Goal: Check status: Check status

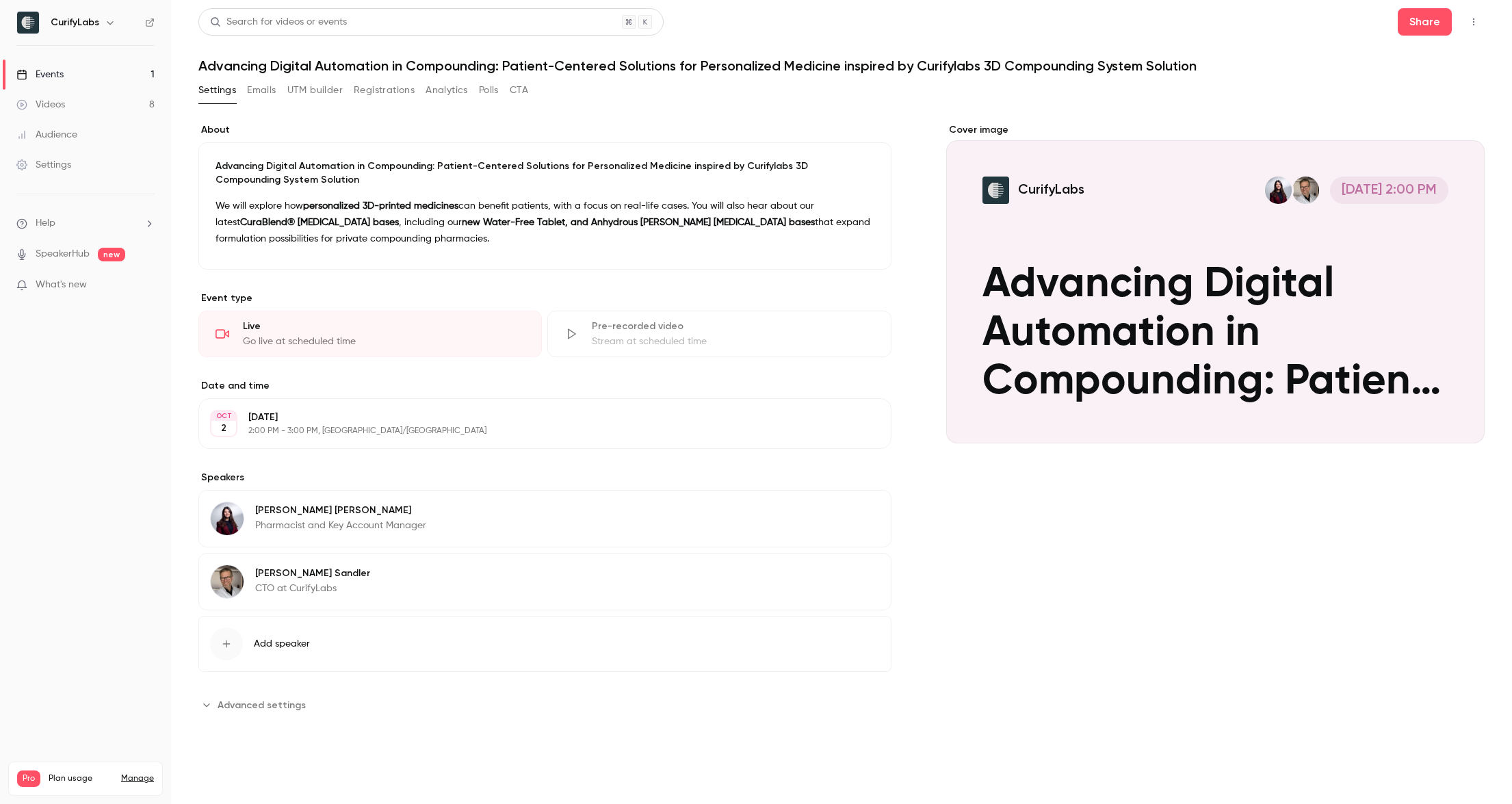
click at [45, 75] on div "Events" at bounding box center [39, 74] width 47 height 13
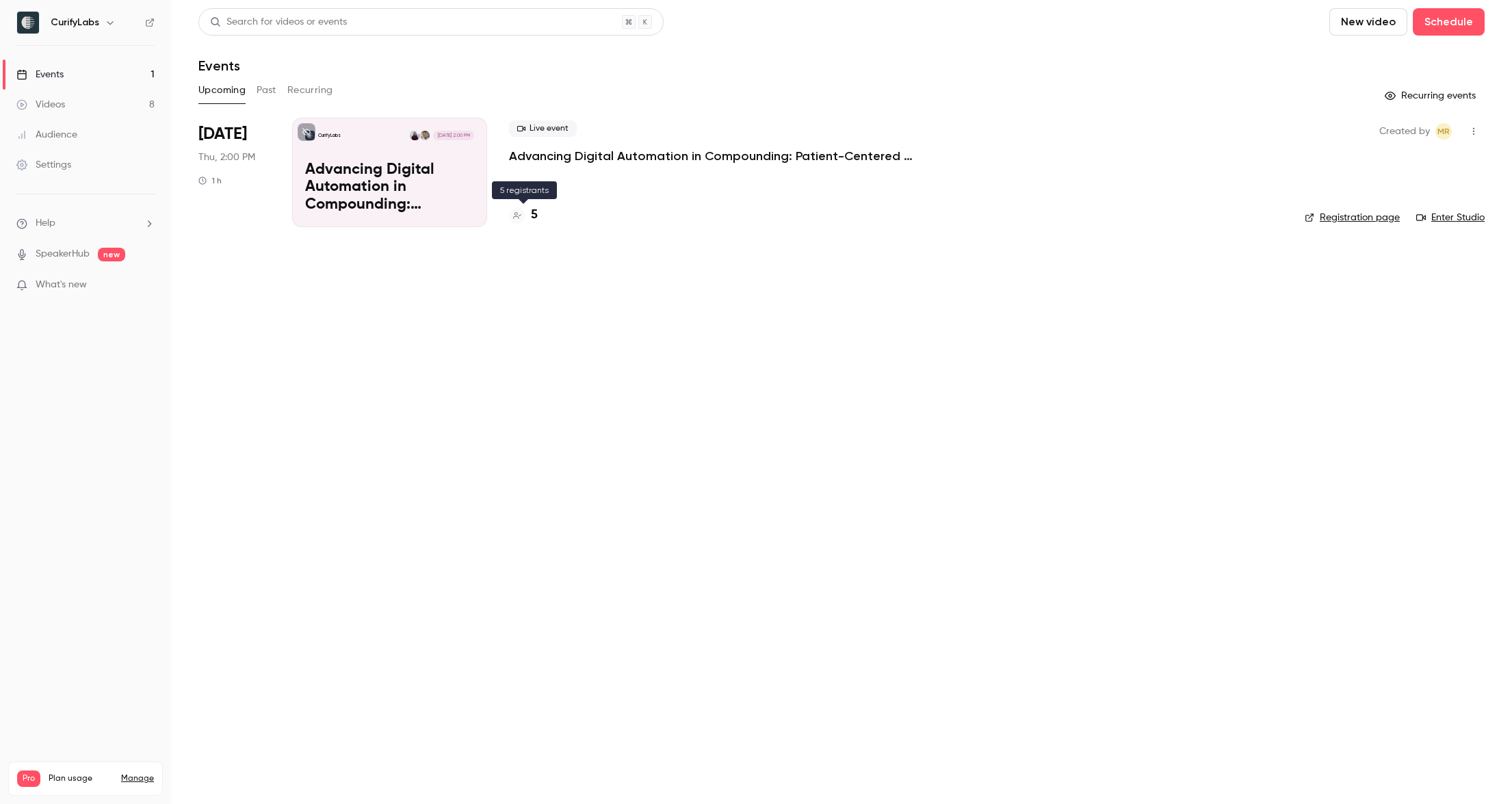
click at [536, 216] on h4 "5" at bounding box center [534, 215] width 7 height 19
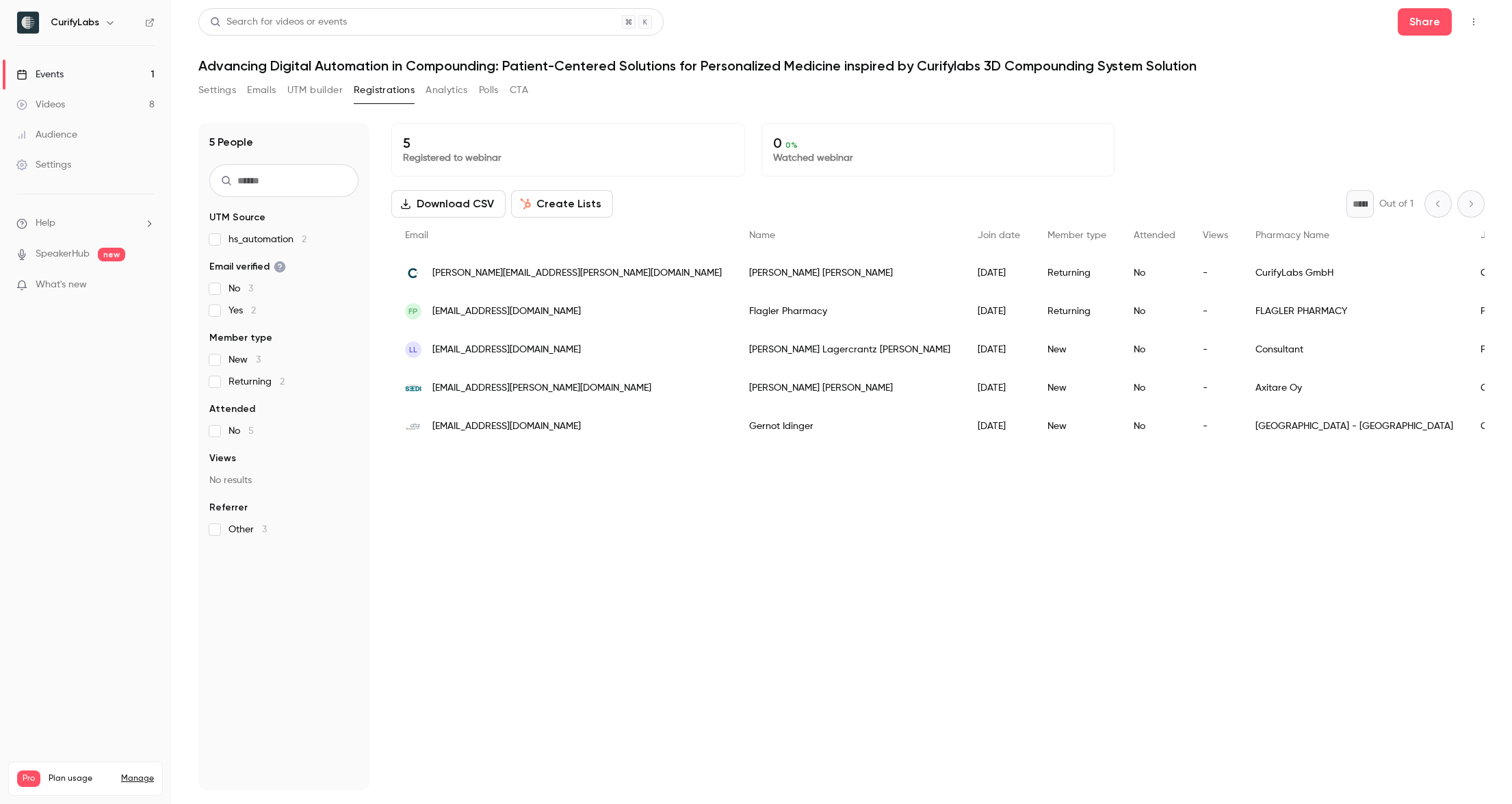
click at [598, 552] on div "5 Registered to webinar 0 0 % Watched webinar Download CSV Create Lists * Out o…" at bounding box center [938, 457] width 1094 height 667
